Goal: Register for event/course

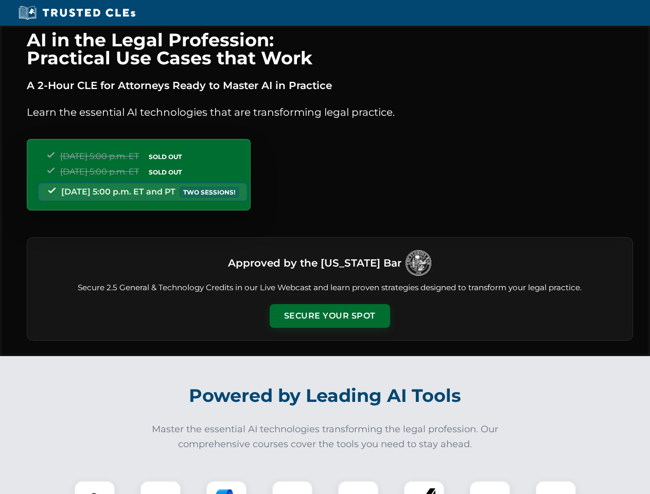
click at [330, 316] on button "Secure Your Spot" at bounding box center [330, 316] width 120 height 24
click at [95, 488] on img at bounding box center [95, 502] width 30 height 30
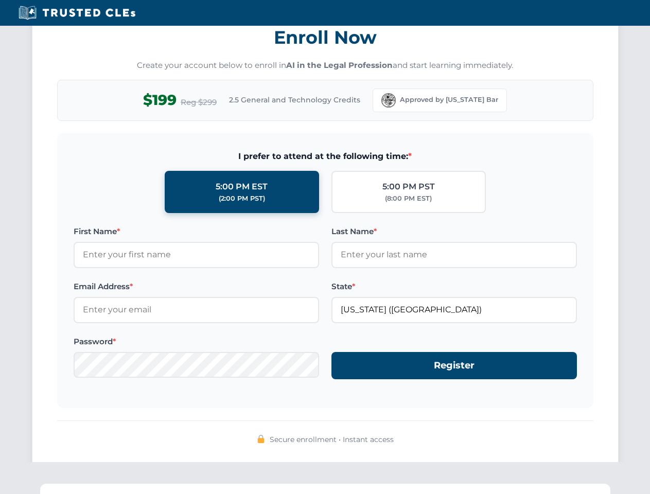
scroll to position [1011, 0]
